Goal: Task Accomplishment & Management: Manage account settings

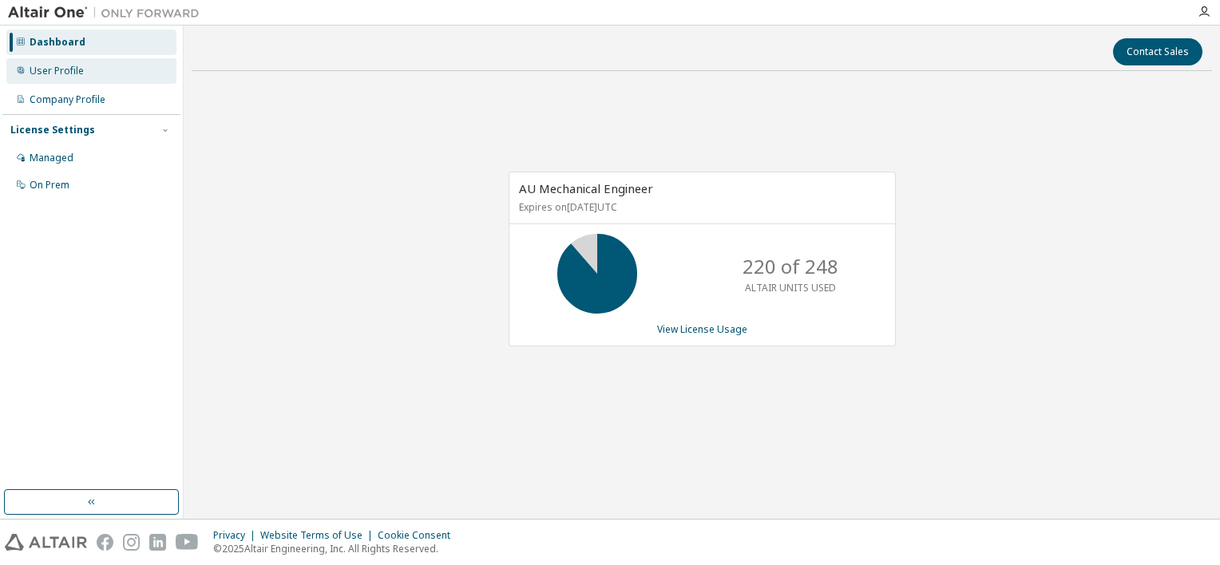
click at [82, 70] on div "User Profile" at bounding box center [91, 71] width 170 height 26
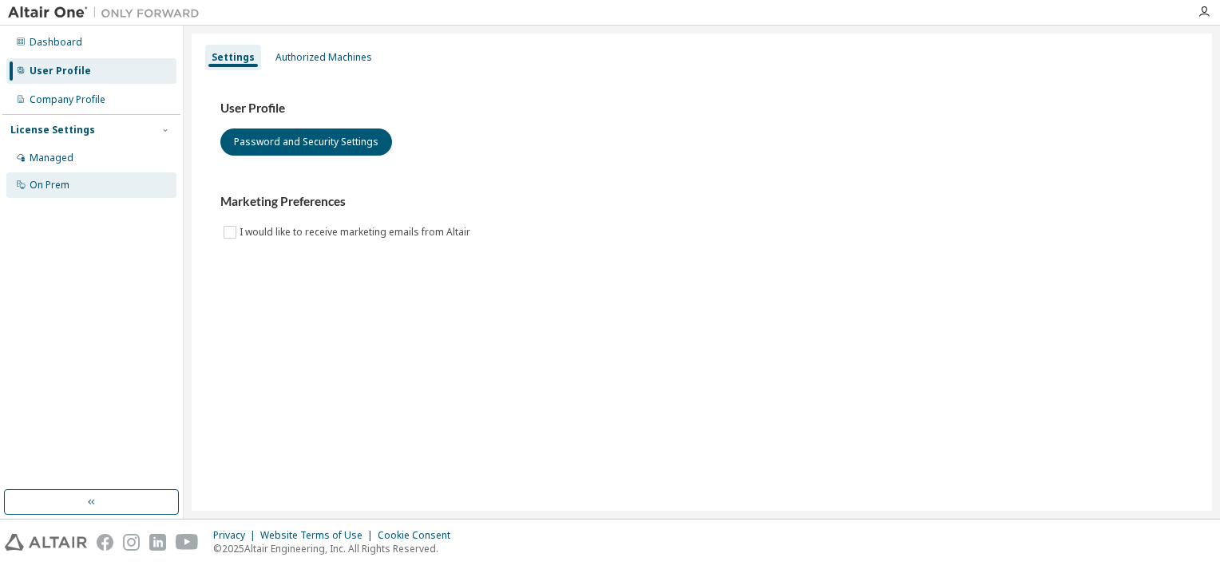
click at [84, 182] on div "On Prem" at bounding box center [91, 185] width 170 height 26
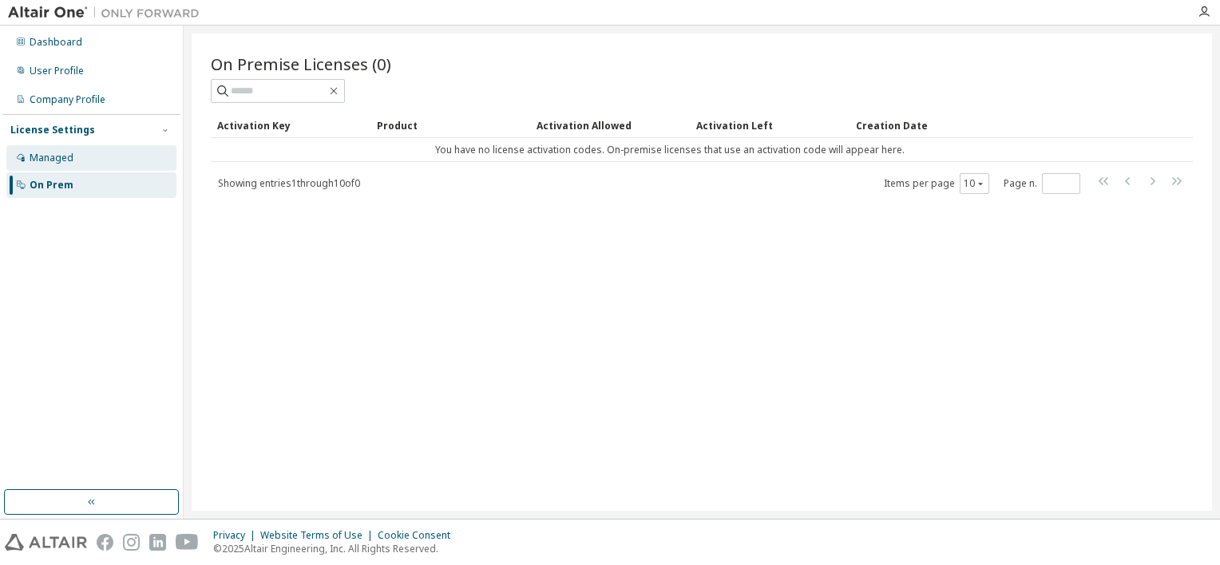
click at [90, 162] on div "Managed" at bounding box center [91, 158] width 170 height 26
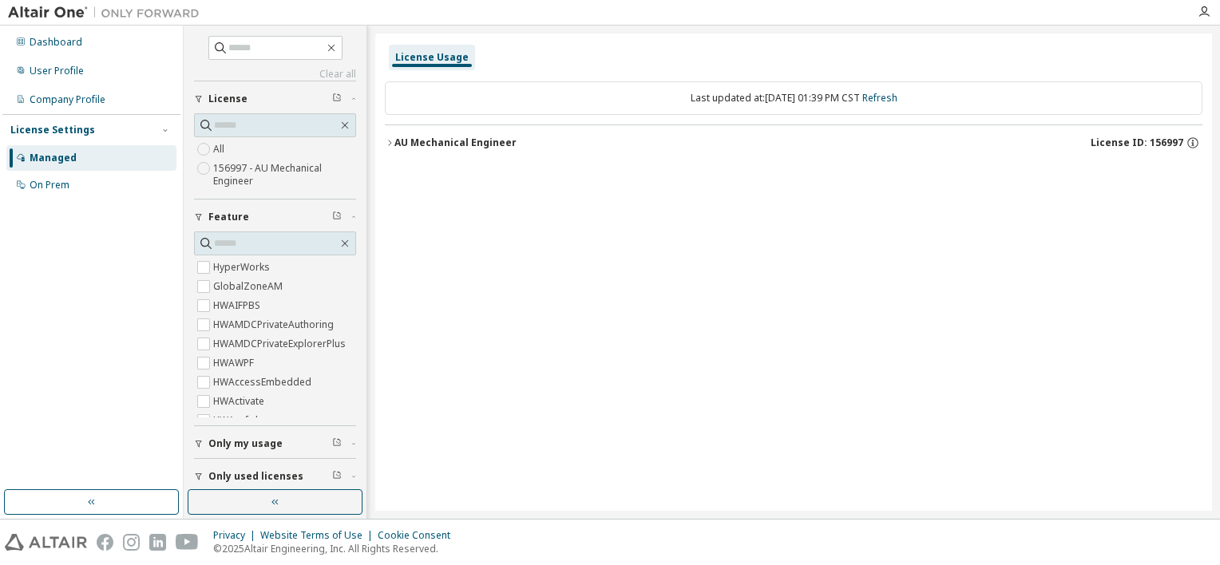
click at [398, 140] on div "AU Mechanical Engineer" at bounding box center [455, 142] width 122 height 13
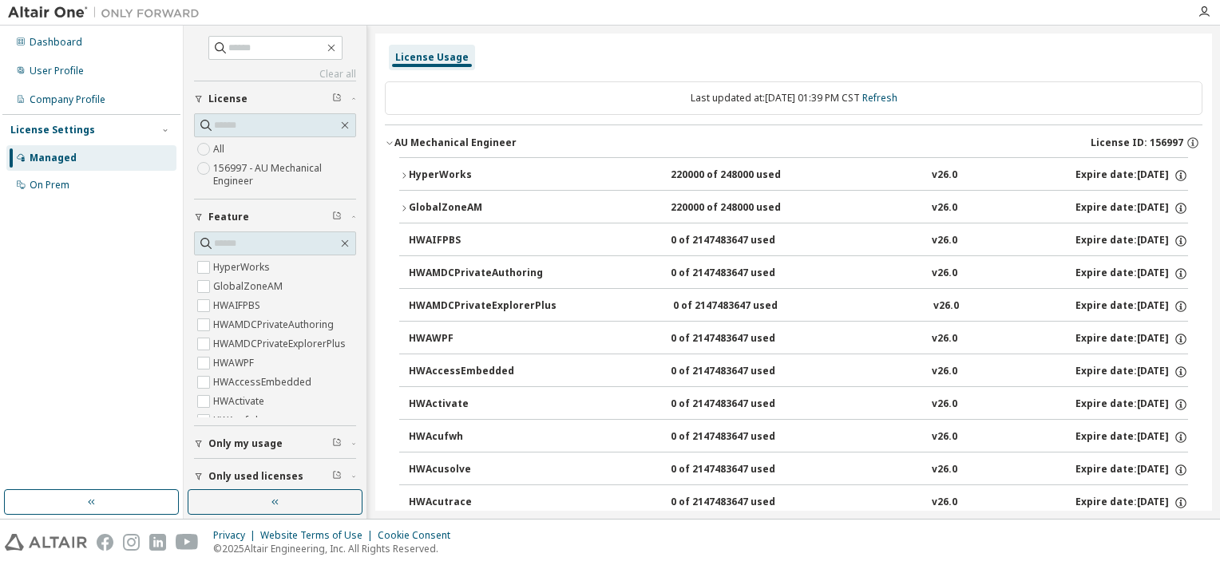
click at [402, 140] on div "AU Mechanical Engineer" at bounding box center [455, 142] width 122 height 13
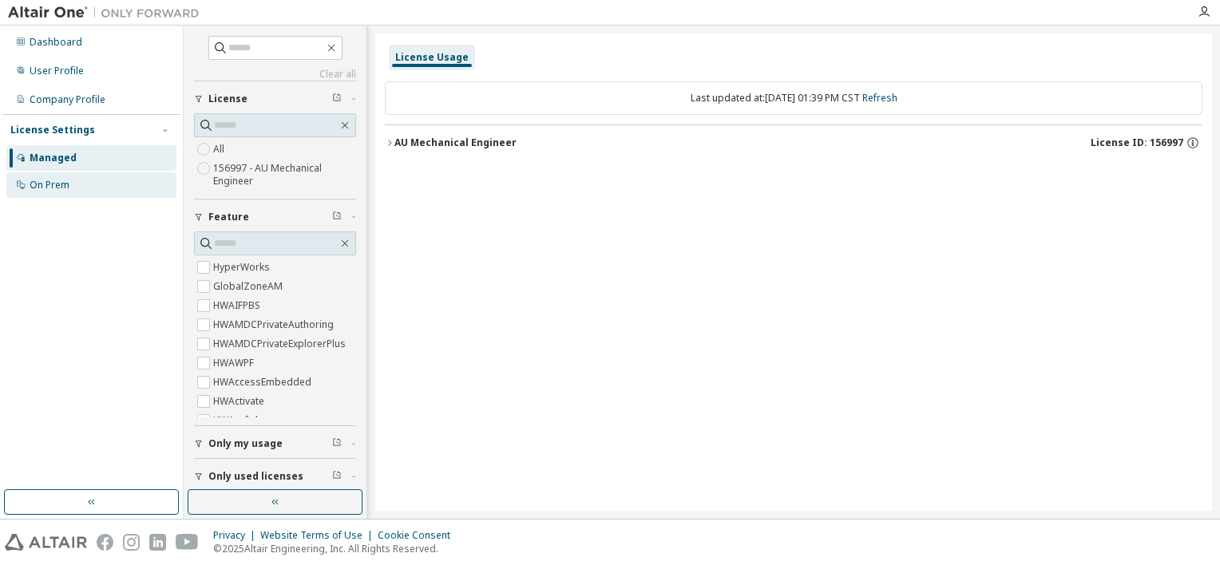
click at [57, 179] on div "On Prem" at bounding box center [91, 185] width 170 height 26
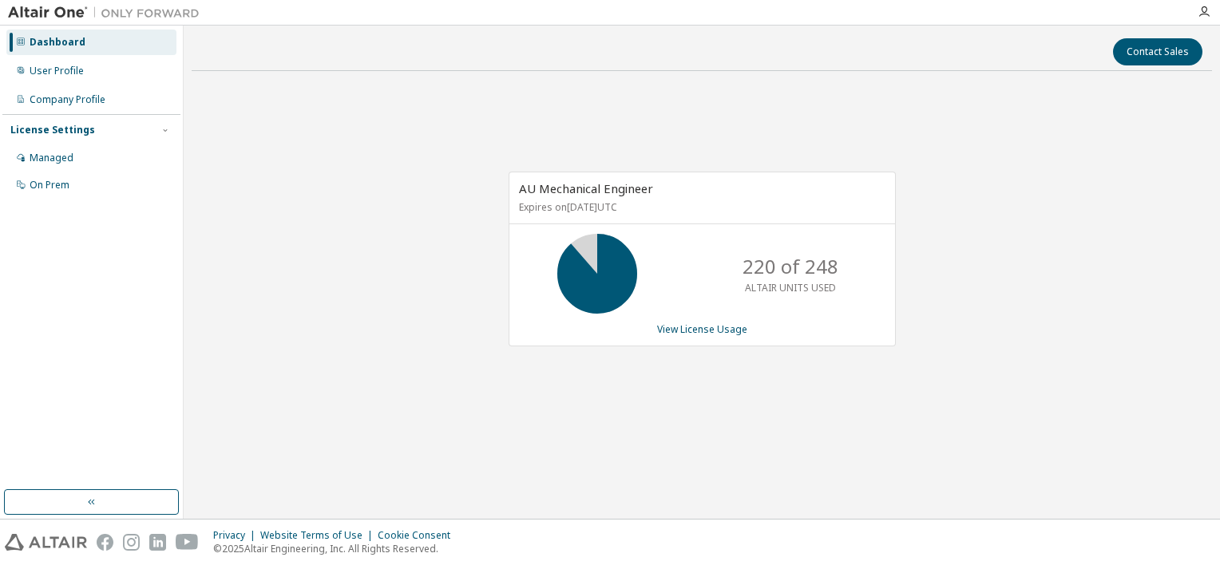
click at [608, 254] on icon at bounding box center [597, 274] width 40 height 40
click at [686, 328] on link "View License Usage" at bounding box center [702, 329] width 90 height 14
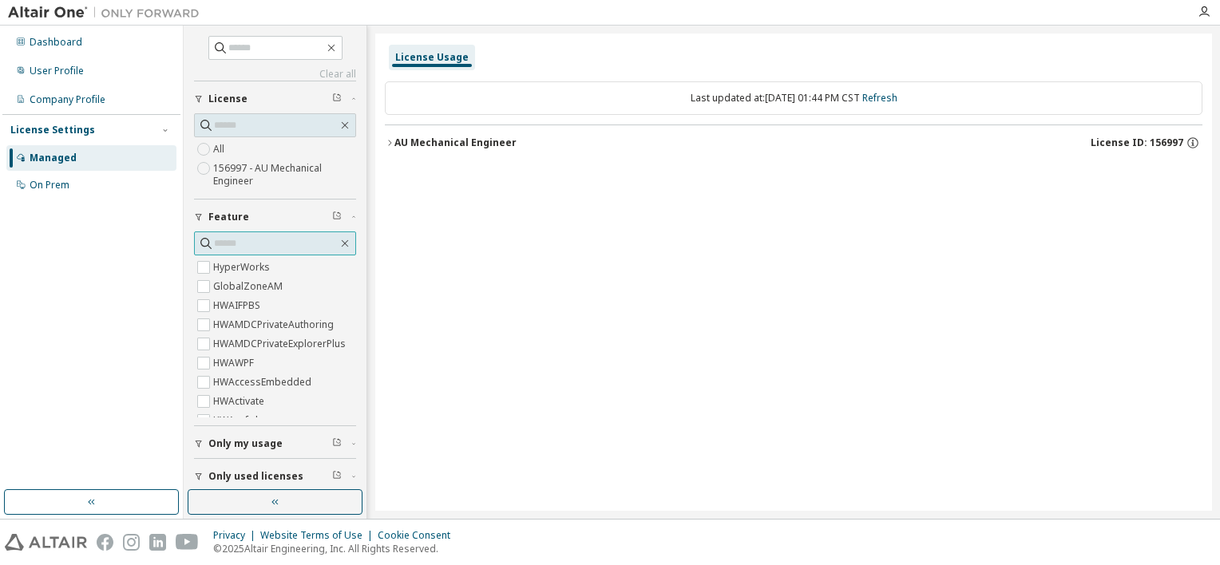
click at [238, 244] on input "text" at bounding box center [276, 243] width 124 height 16
type input "*"
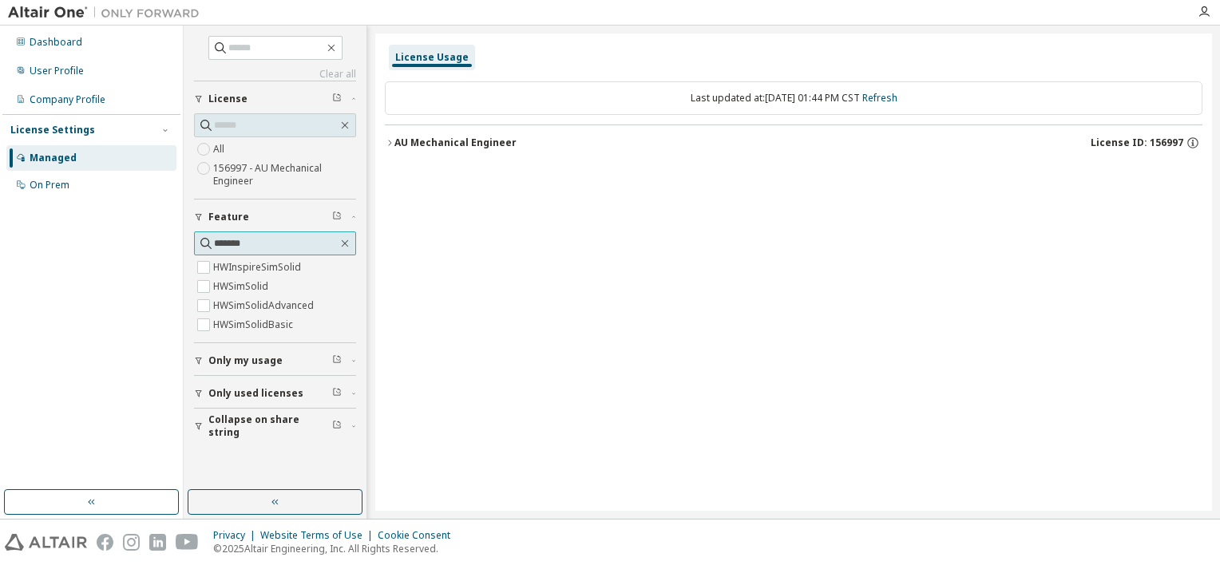
type input "*******"
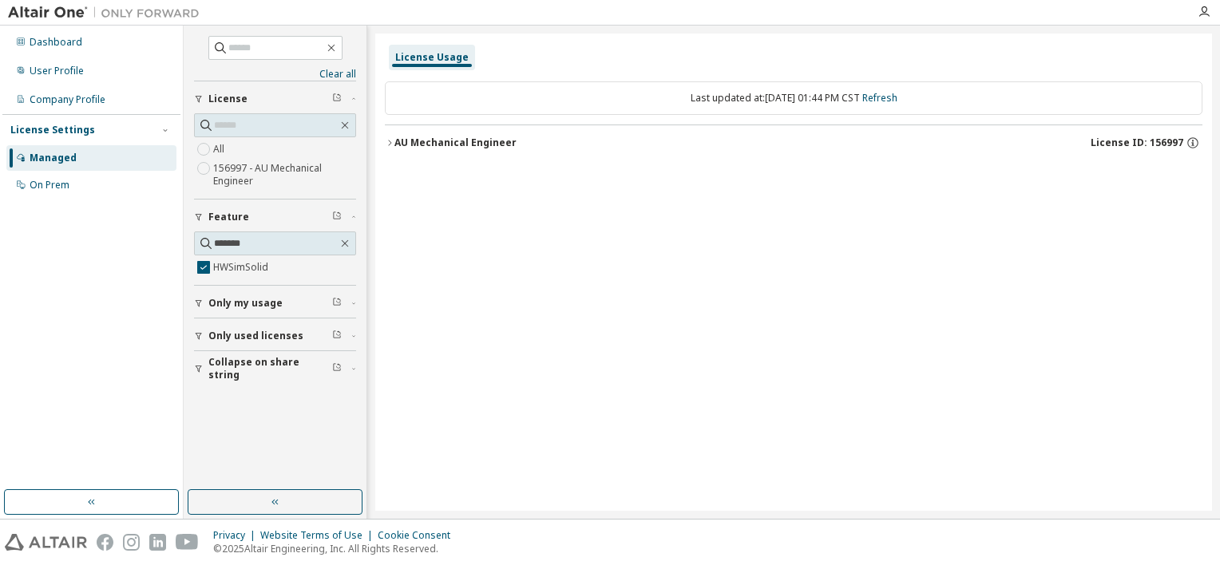
click at [388, 144] on icon "button" at bounding box center [390, 143] width 10 height 10
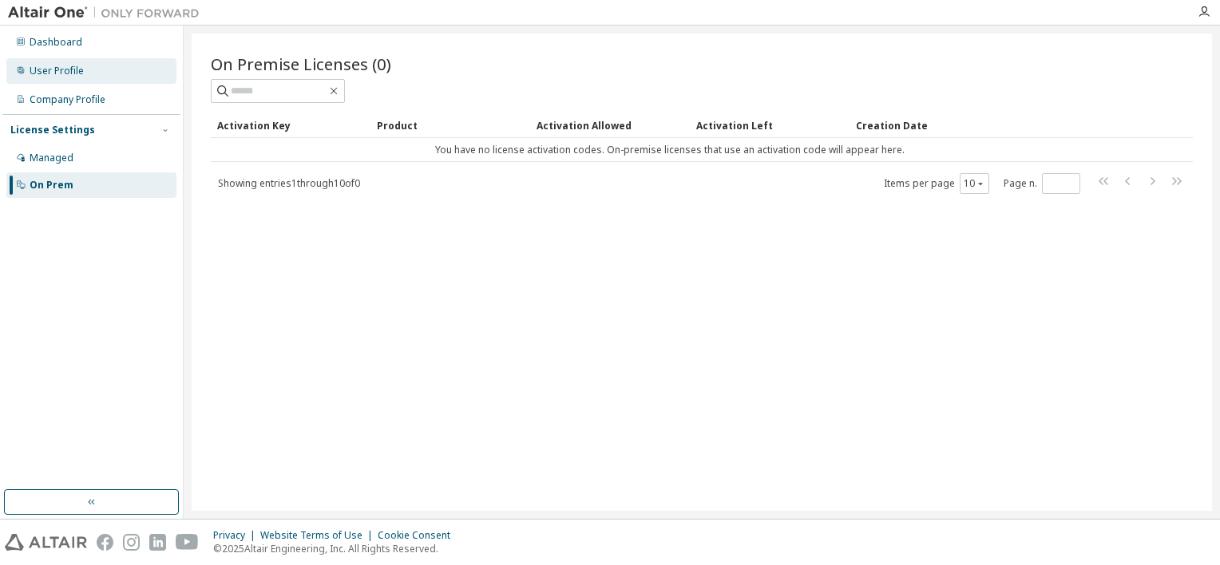
click at [58, 72] on div "User Profile" at bounding box center [57, 71] width 54 height 13
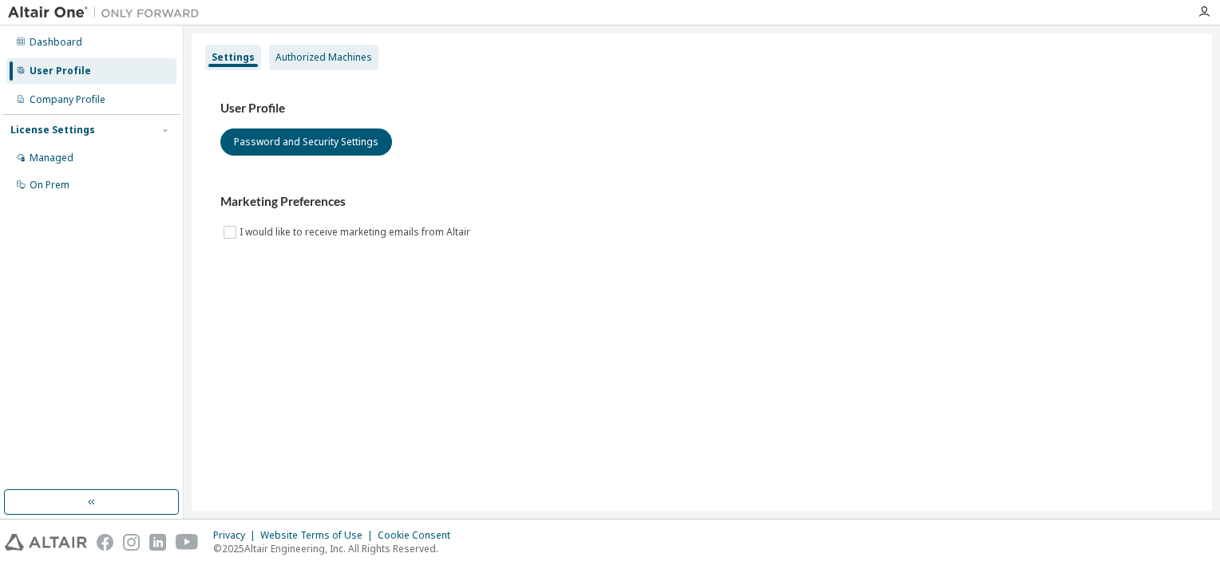
click at [316, 57] on div "Authorized Machines" at bounding box center [323, 57] width 97 height 13
